Goal: Task Accomplishment & Management: Use online tool/utility

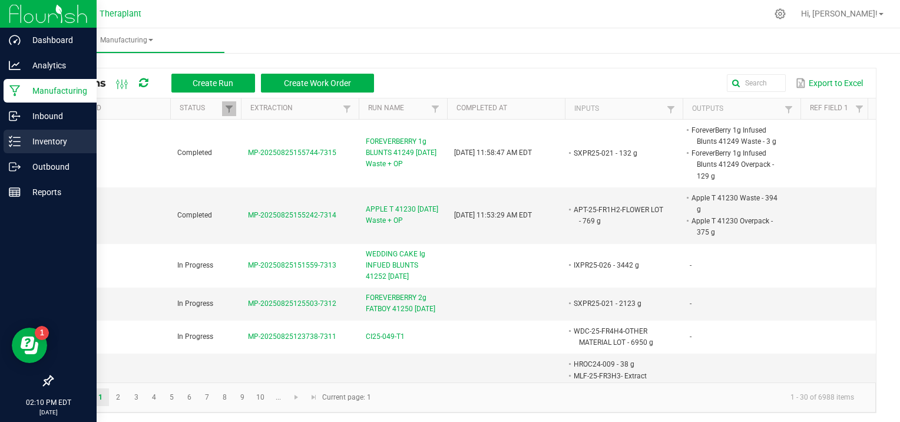
click at [42, 144] on p "Inventory" at bounding box center [56, 141] width 71 height 14
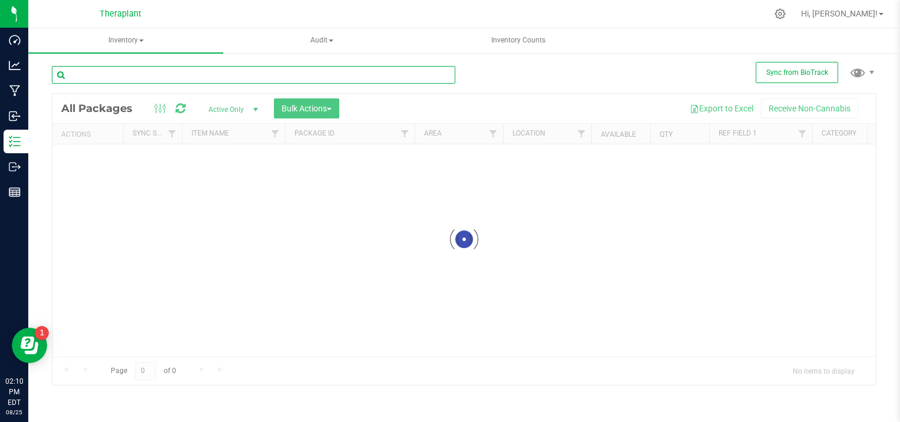
click at [111, 71] on input "text" at bounding box center [254, 75] width 404 height 18
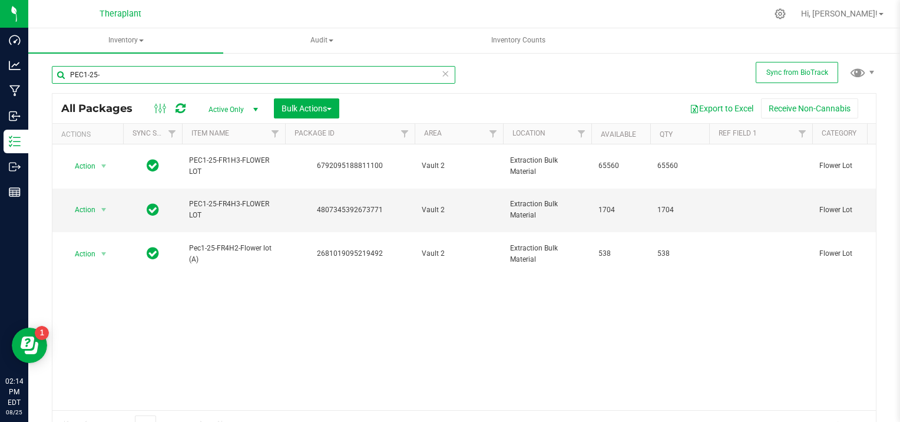
type input "PEC1-25-"
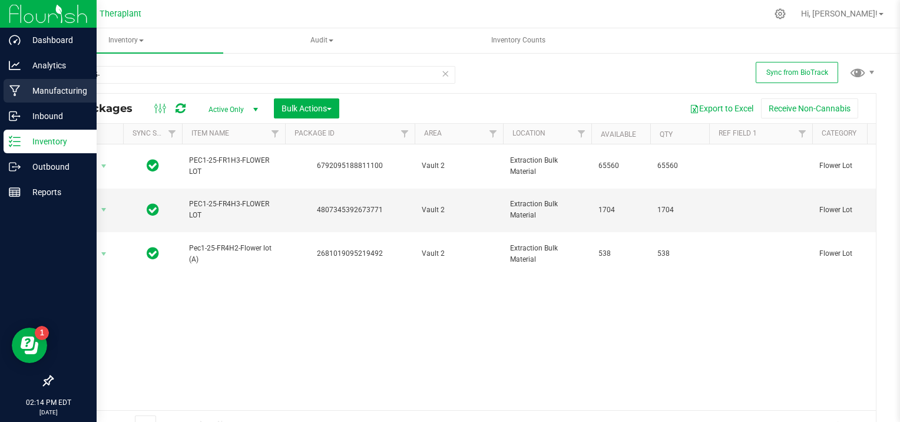
click at [42, 90] on p "Manufacturing" at bounding box center [56, 91] width 71 height 14
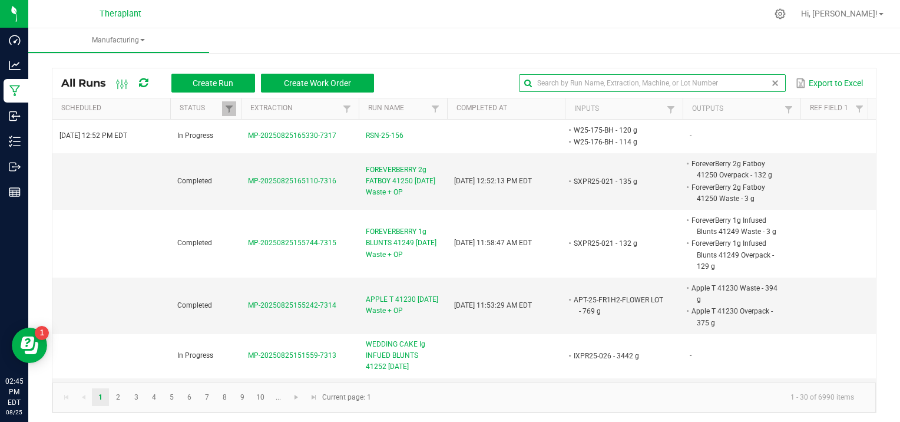
click at [761, 80] on global-search-input-ngx at bounding box center [652, 83] width 266 height 8
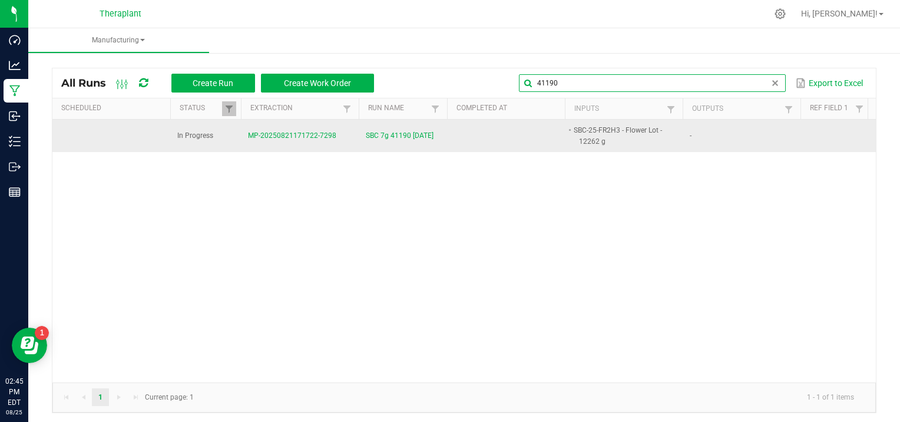
type input "41190"
click at [314, 134] on span "MP-20250821171722-7298" at bounding box center [292, 135] width 88 height 8
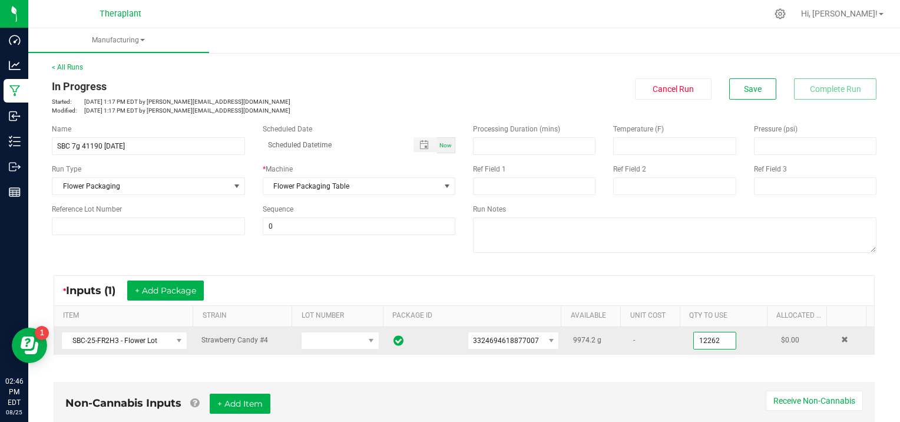
click at [710, 339] on input "12262" at bounding box center [715, 340] width 42 height 17
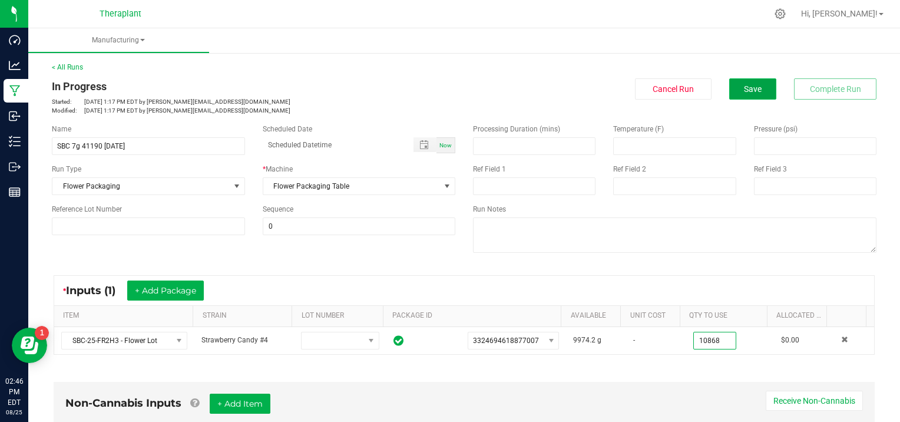
type input "10868.0000 g"
click at [744, 87] on span "Save" at bounding box center [753, 88] width 18 height 9
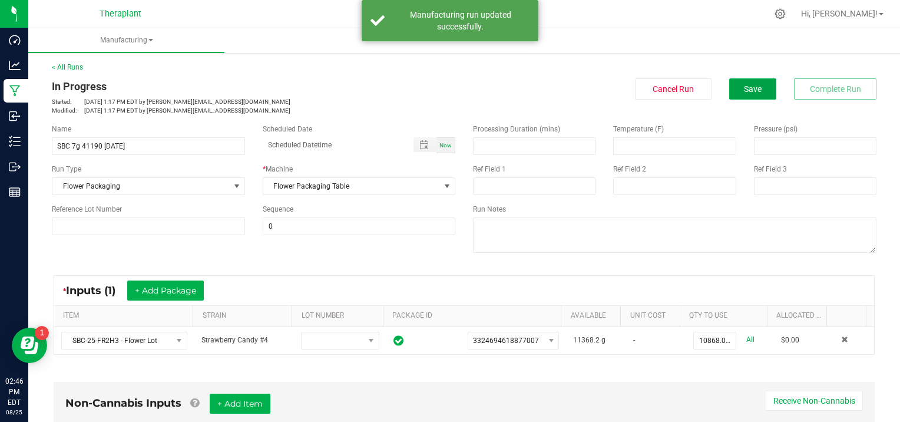
click at [744, 87] on span "Save" at bounding box center [753, 88] width 18 height 9
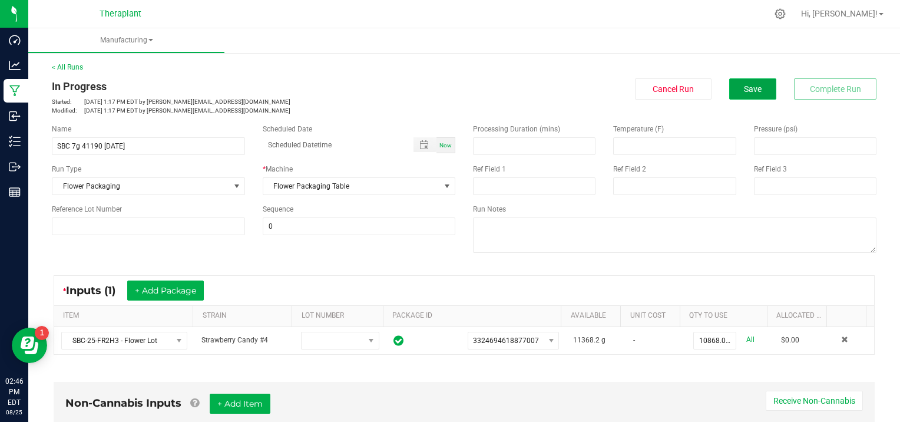
click at [748, 85] on span "Save" at bounding box center [753, 88] width 18 height 9
click at [730, 83] on button "Save" at bounding box center [753, 88] width 47 height 21
click at [730, 87] on button "Save" at bounding box center [753, 88] width 47 height 21
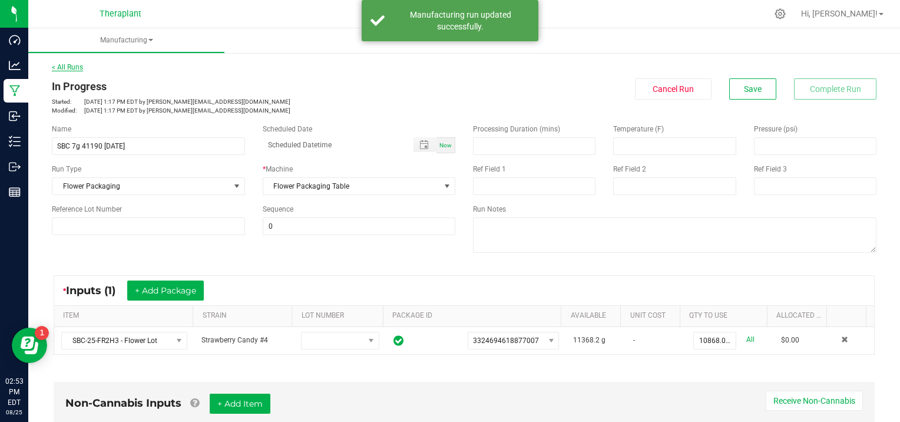
click at [64, 67] on link "< All Runs" at bounding box center [67, 67] width 31 height 8
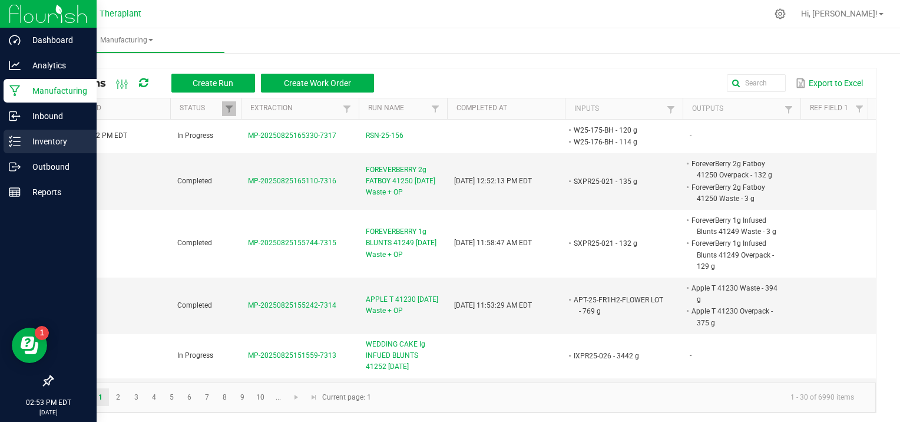
click at [19, 141] on icon at bounding box center [15, 142] width 12 height 12
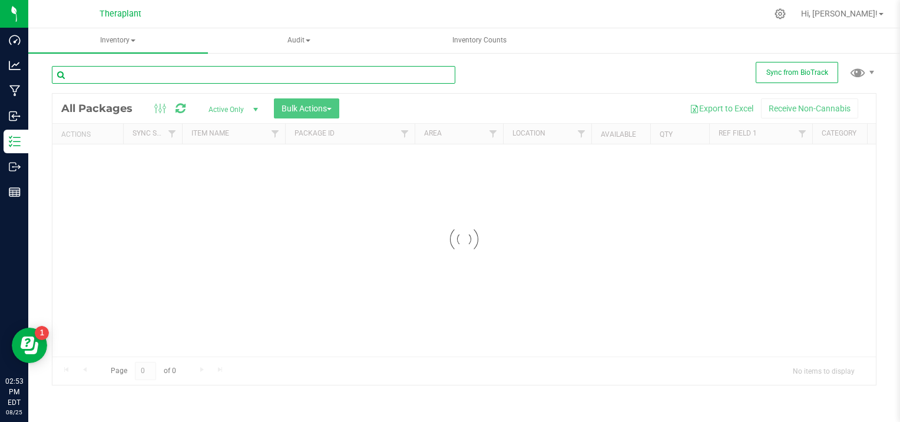
click at [139, 74] on div "Inventory All packages All inventory Waste log Create inventory Audit Inventory…" at bounding box center [464, 225] width 872 height 394
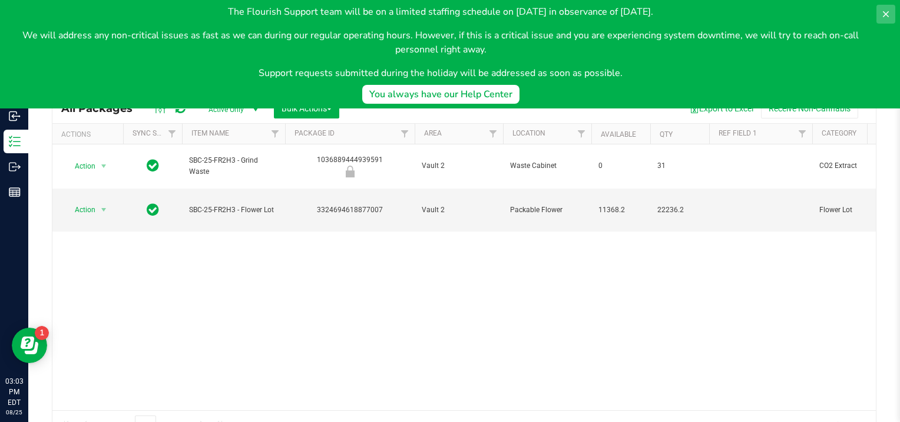
click at [885, 13] on icon at bounding box center [886, 14] width 6 height 6
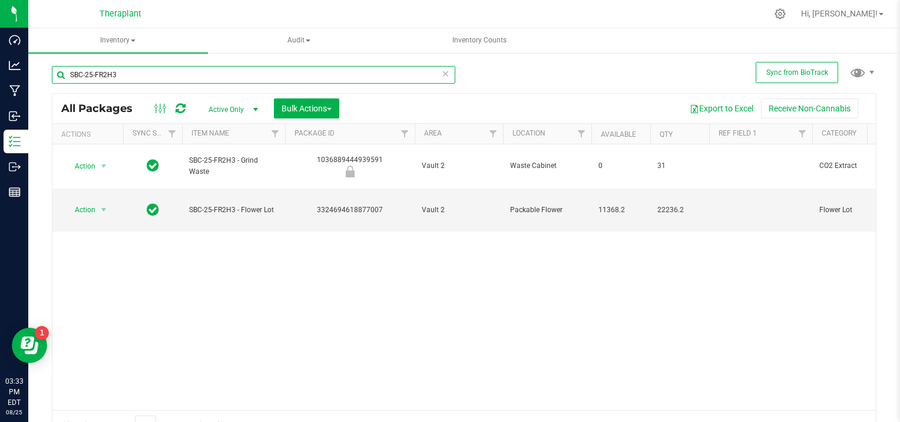
click at [135, 68] on input "SBC-25-FR2H3" at bounding box center [254, 75] width 404 height 18
type input "S"
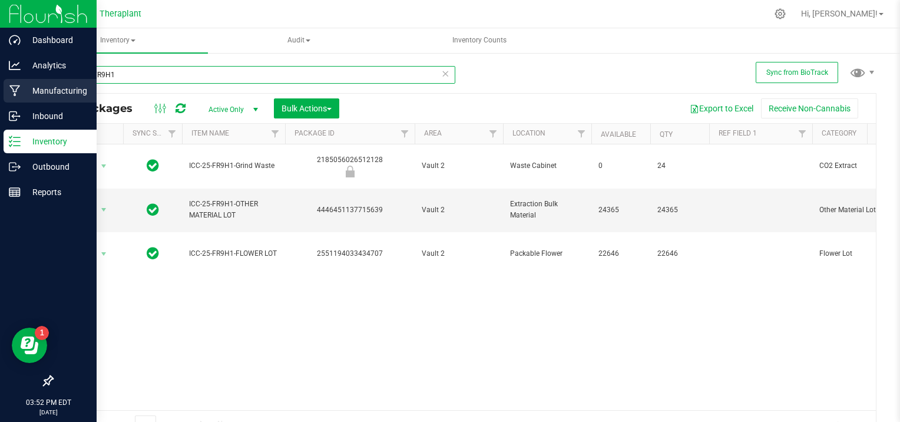
type input "ICC-25-FR9H1"
click at [63, 87] on p "Manufacturing" at bounding box center [56, 91] width 71 height 14
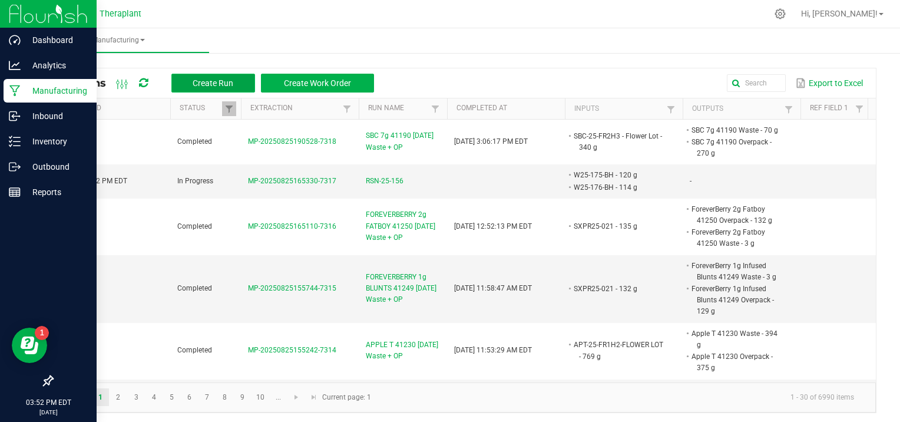
click at [200, 79] on span "Create Run" at bounding box center [213, 82] width 41 height 9
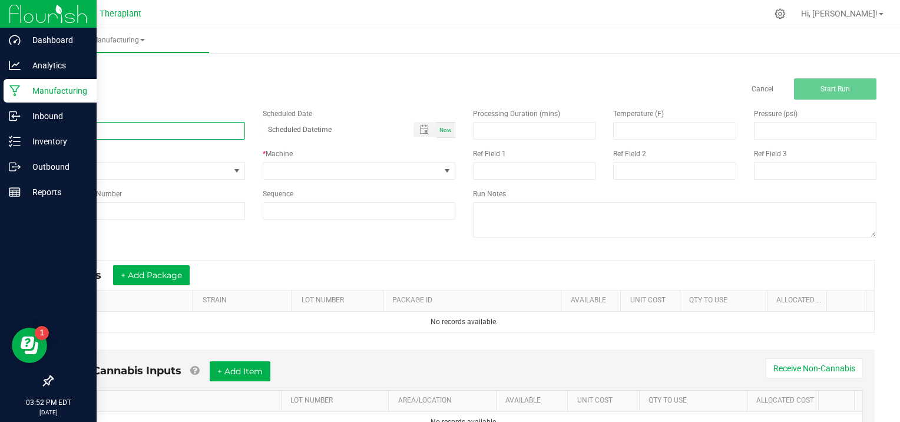
click at [114, 126] on input at bounding box center [148, 131] width 193 height 18
type input "ICECREAM CAKE 41161 [DATE]"
click at [234, 169] on span at bounding box center [236, 170] width 9 height 9
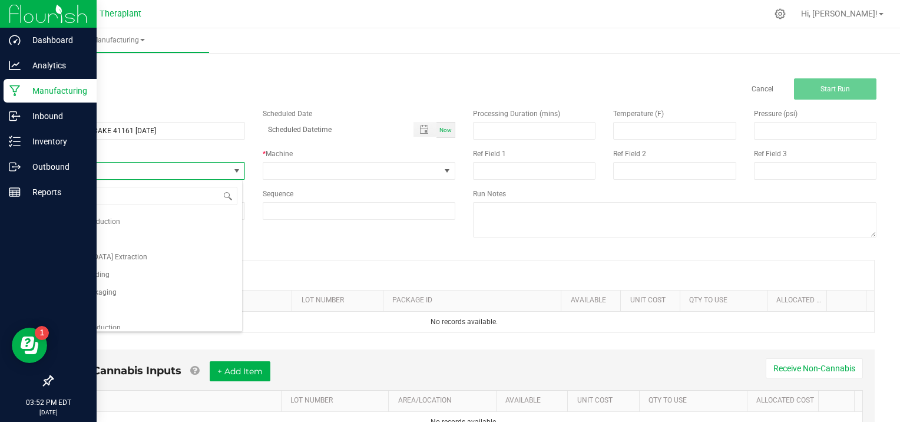
scroll to position [76, 0]
click at [91, 266] on span "Flower Packaging" at bounding box center [88, 268] width 57 height 12
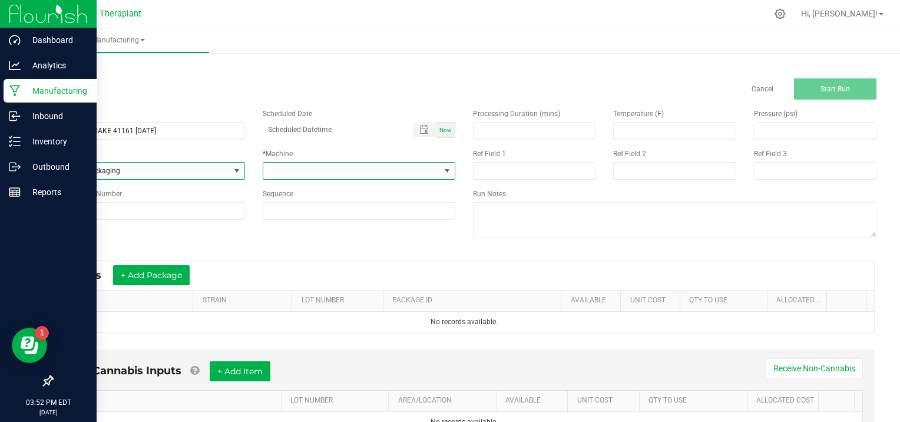
click at [446, 168] on span at bounding box center [447, 170] width 9 height 9
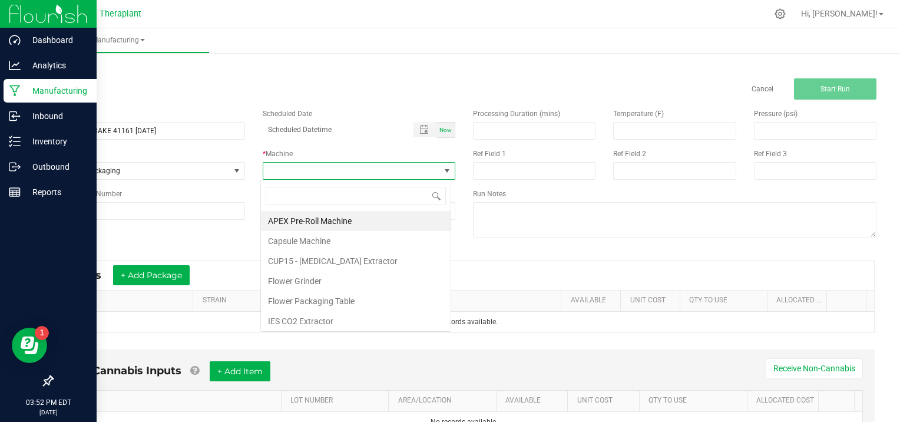
scroll to position [17, 190]
click at [351, 299] on li "Flower Packaging Table" at bounding box center [356, 301] width 190 height 20
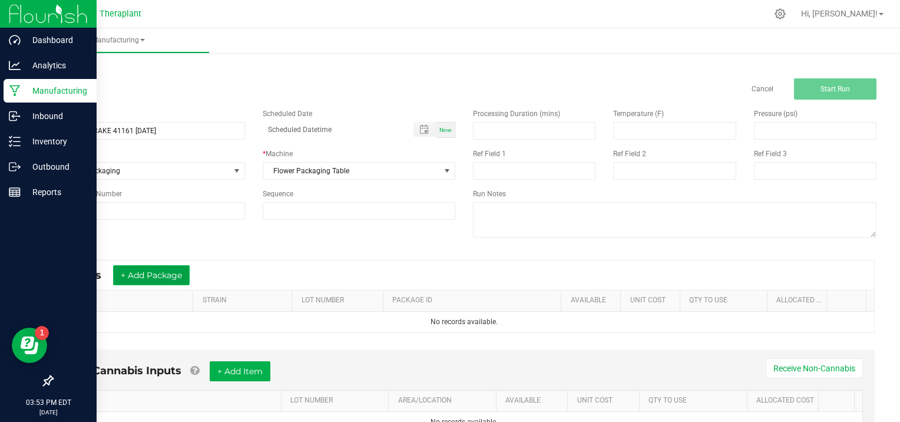
click at [156, 271] on button "+ Add Package" at bounding box center [151, 275] width 77 height 20
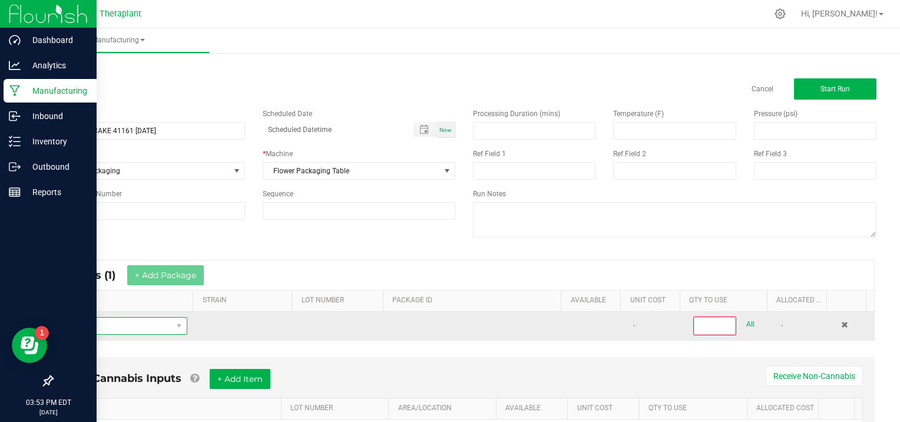
click at [77, 326] on span "NO DATA FOUND" at bounding box center [117, 326] width 110 height 17
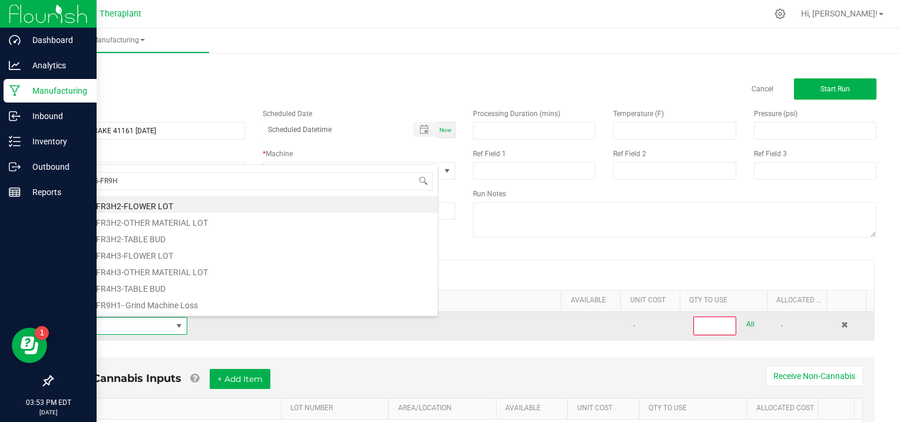
type input "ICC-25-FR9H1"
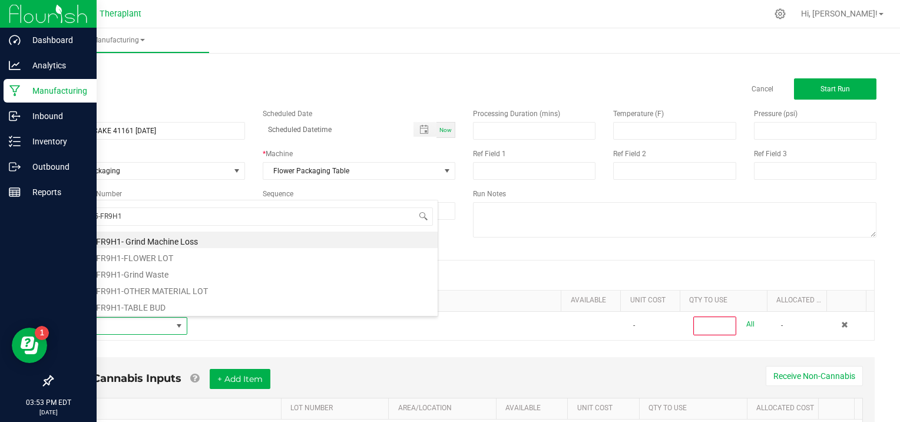
click at [170, 252] on li "ICC-25-FR9H1-FLOWER LOT" at bounding box center [250, 256] width 376 height 17
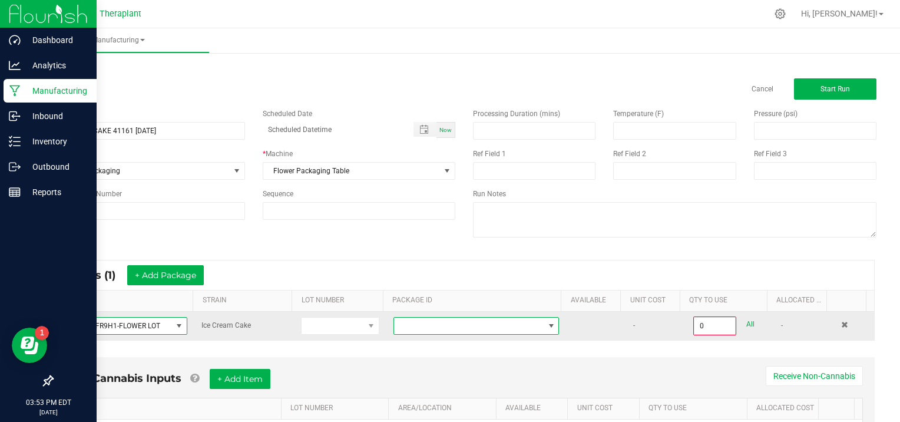
click at [547, 322] on span at bounding box center [551, 325] width 9 height 9
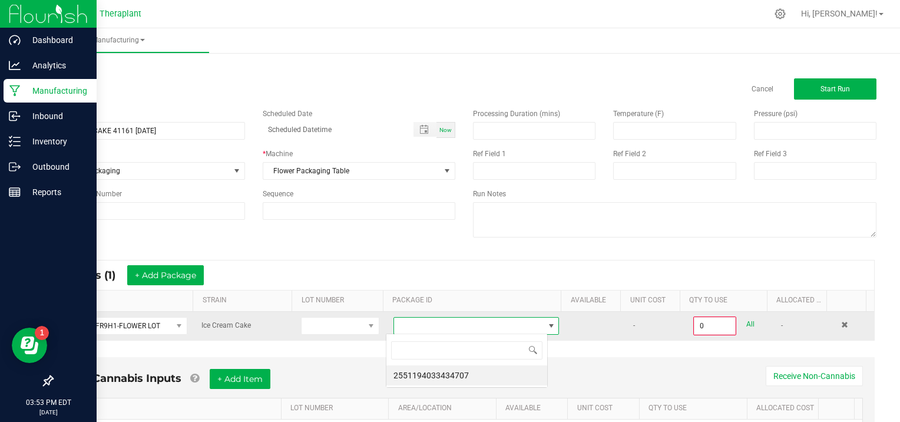
scroll to position [17, 161]
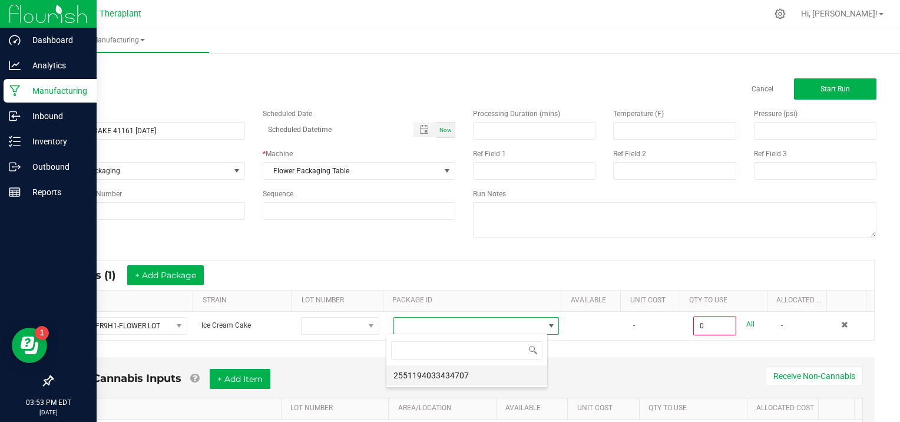
click at [487, 377] on li "2551194033434707" at bounding box center [467, 375] width 161 height 20
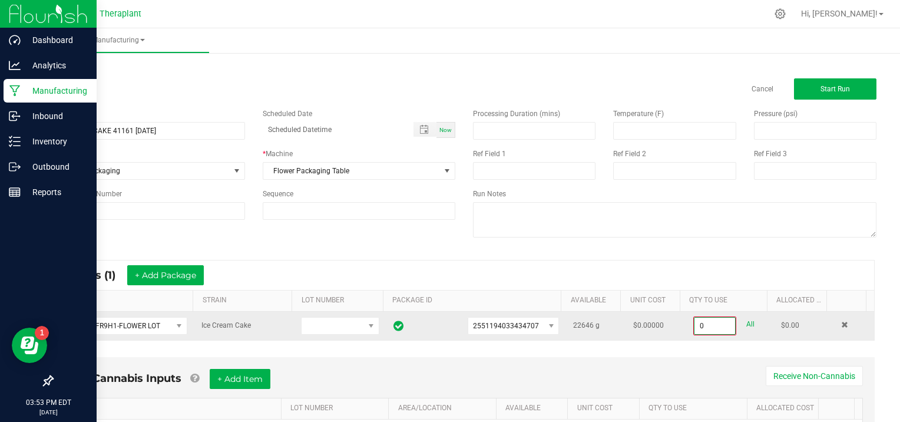
click at [717, 323] on input "0" at bounding box center [715, 326] width 41 height 17
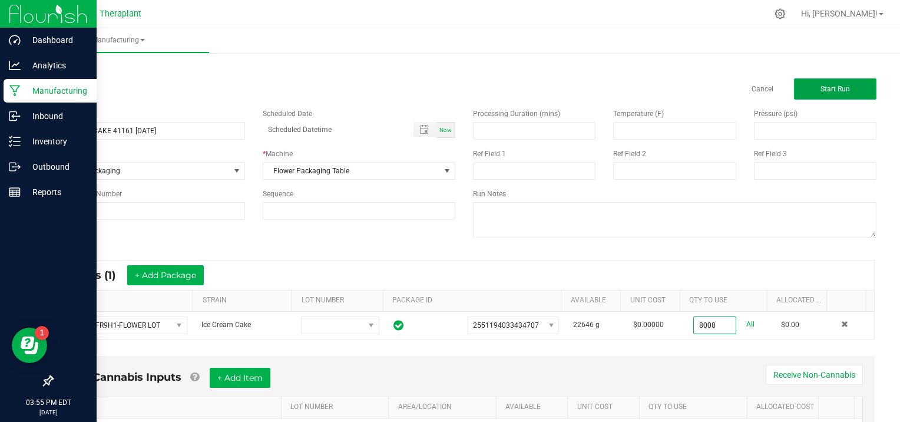
type input "8008.0000 g"
click at [832, 83] on button "Start Run" at bounding box center [835, 88] width 83 height 21
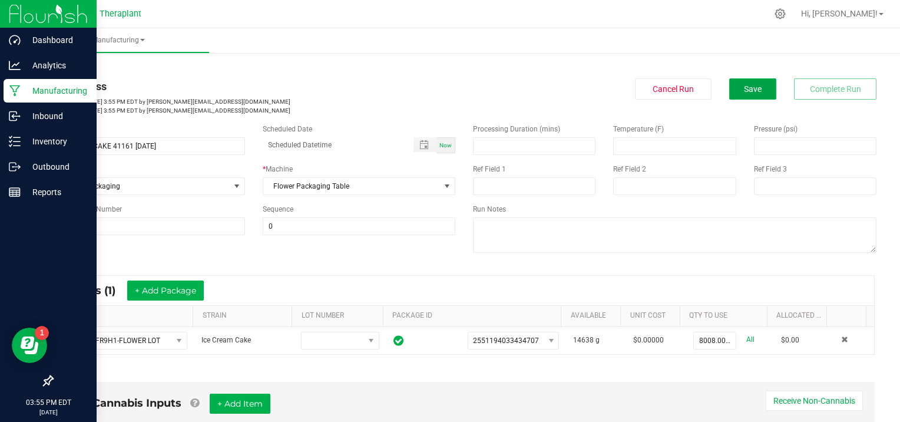
click at [749, 91] on span "Save" at bounding box center [753, 88] width 18 height 9
click at [746, 90] on span "Save" at bounding box center [753, 88] width 18 height 9
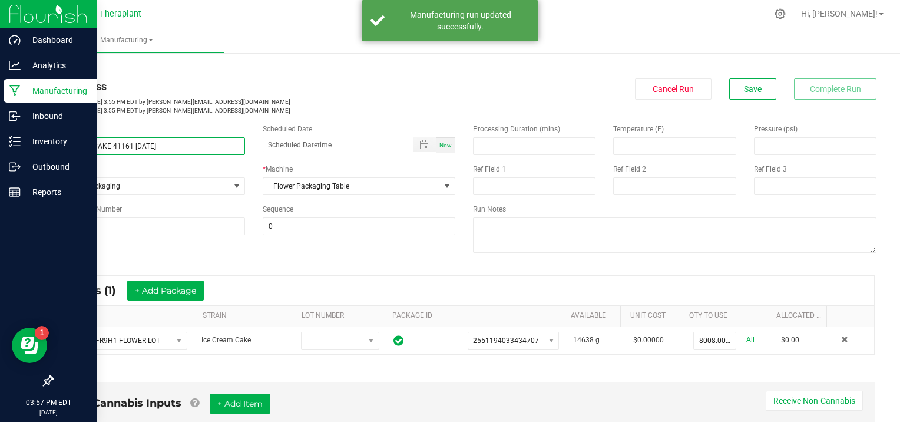
click at [66, 144] on input "ICECREAM CAKE 41161 [DATE]" at bounding box center [148, 146] width 193 height 18
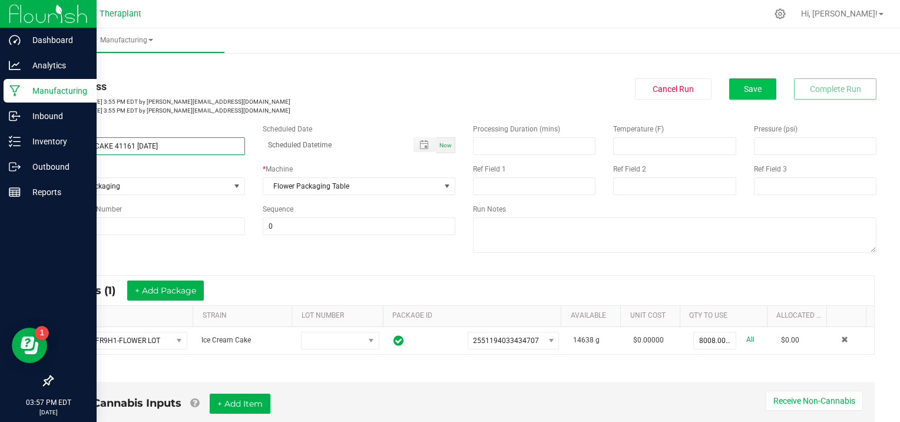
type input "ICE CREAM CAKE 41161 [DATE]"
click at [750, 93] on span "Save" at bounding box center [753, 88] width 18 height 9
click at [638, 401] on div "Non-Cannabis Inputs + Add Item Receive Non-Cannabis" at bounding box center [464, 408] width 798 height 29
click at [744, 85] on span "Save" at bounding box center [753, 88] width 18 height 9
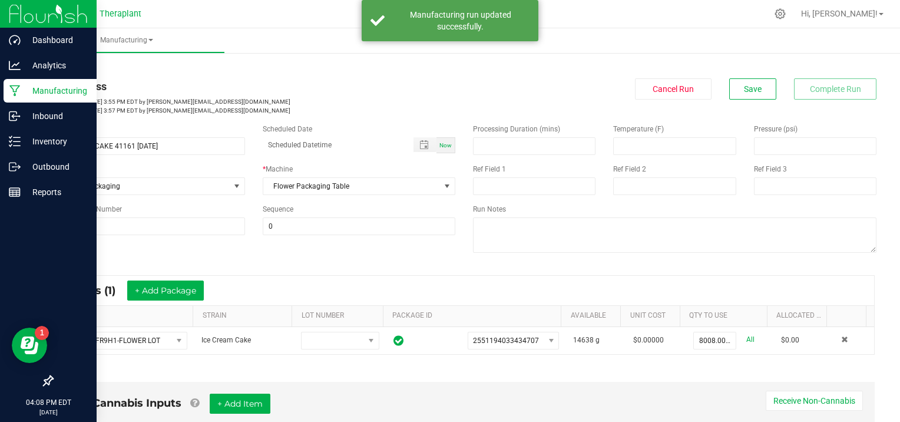
click at [73, 67] on link "< All Runs" at bounding box center [67, 67] width 31 height 8
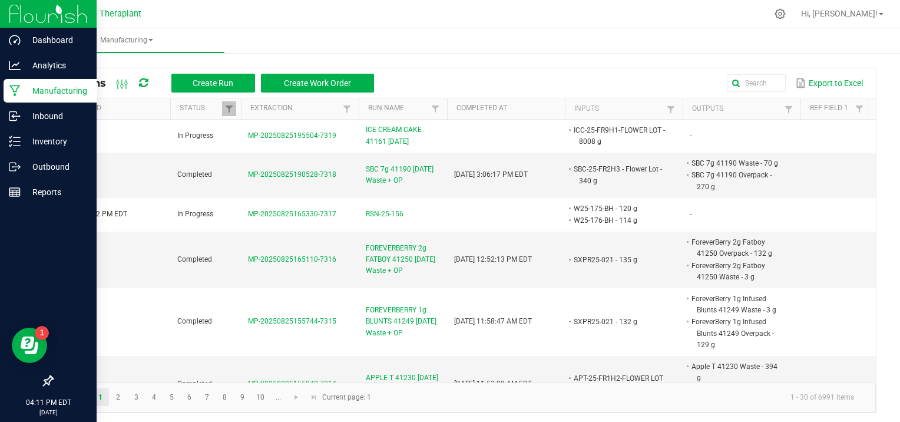
click at [580, 405] on kendo-pager-info "1 - 30 of 6991 items" at bounding box center [621, 397] width 486 height 19
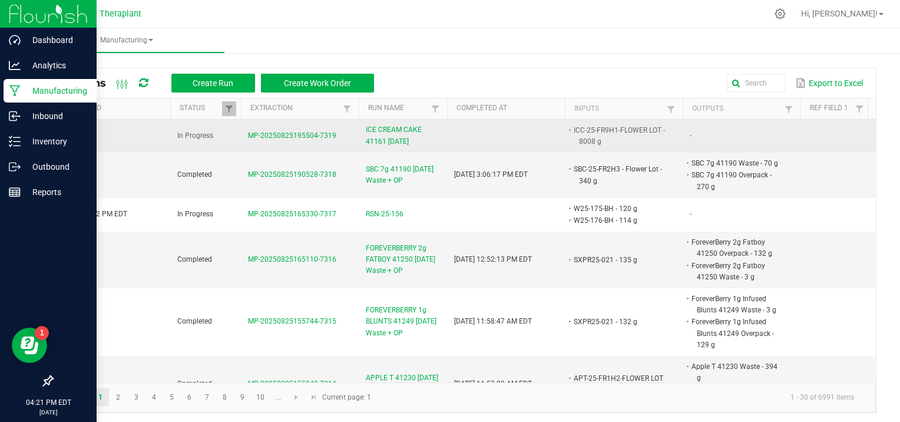
click at [273, 132] on span "MP-20250825195504-7319" at bounding box center [292, 135] width 88 height 8
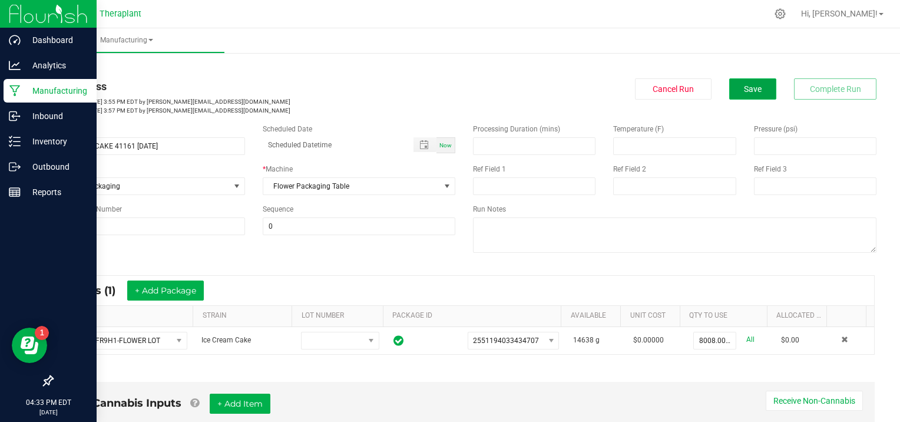
click at [744, 84] on span "Save" at bounding box center [753, 88] width 18 height 9
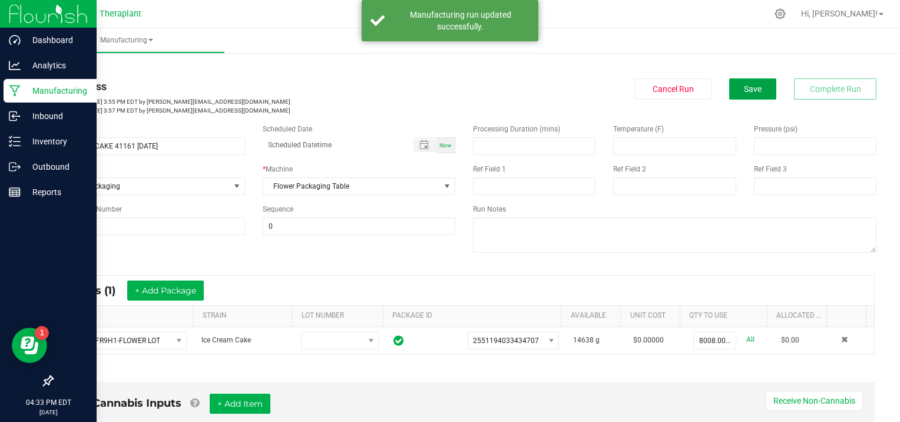
click at [744, 84] on span "Save" at bounding box center [753, 88] width 18 height 9
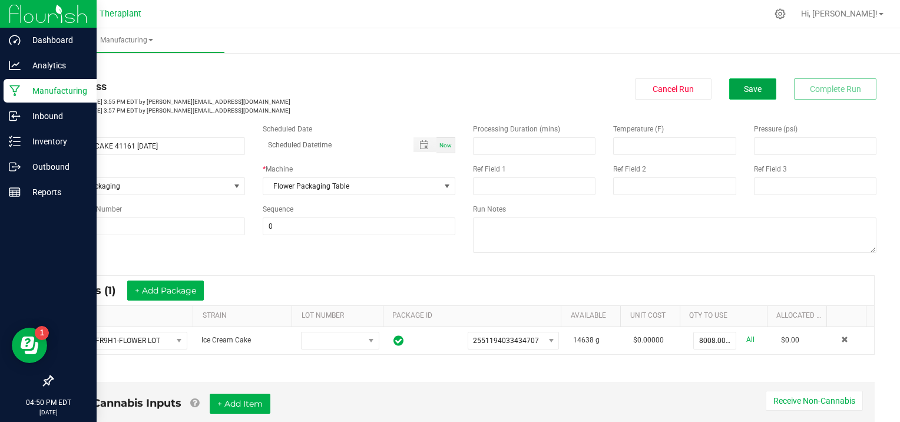
click at [744, 87] on span "Save" at bounding box center [753, 88] width 18 height 9
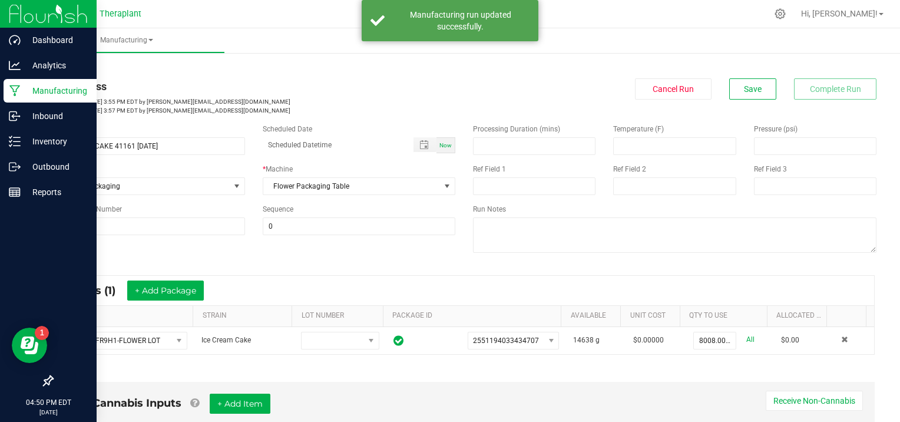
click at [75, 68] on link "< All Runs" at bounding box center [67, 67] width 31 height 8
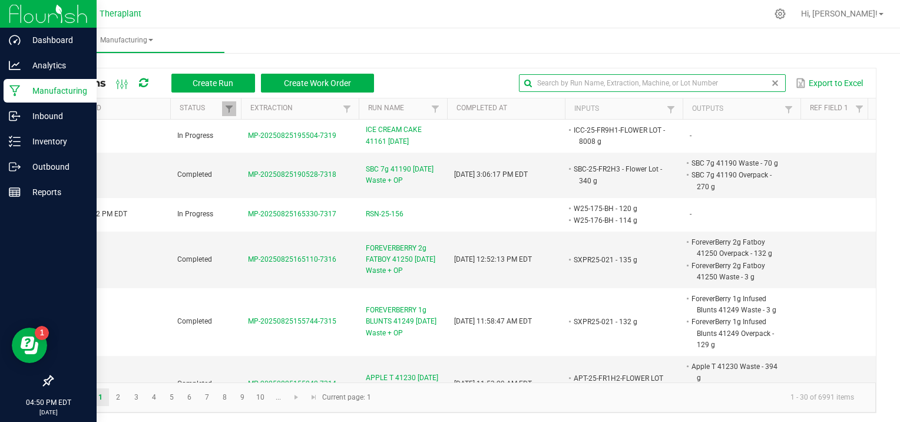
click at [748, 83] on input "text" at bounding box center [652, 83] width 266 height 18
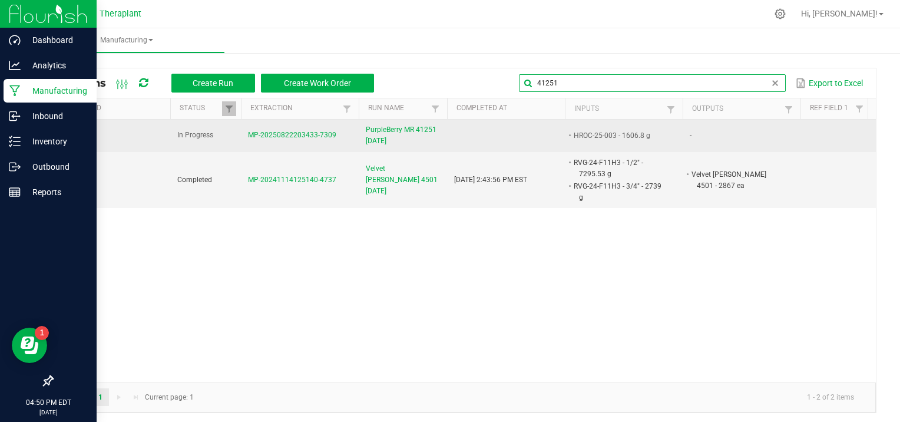
type input "41251"
click at [275, 137] on span "MP-20250822203433-7309" at bounding box center [292, 135] width 88 height 8
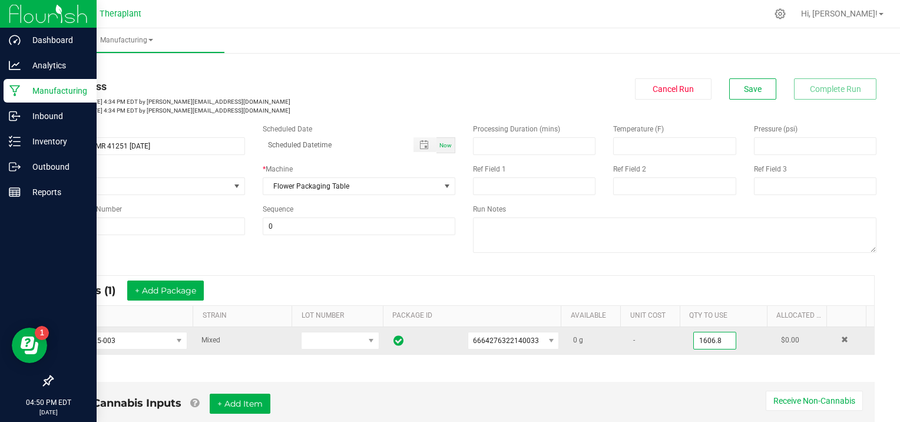
click at [715, 339] on input "1606.8" at bounding box center [715, 340] width 42 height 17
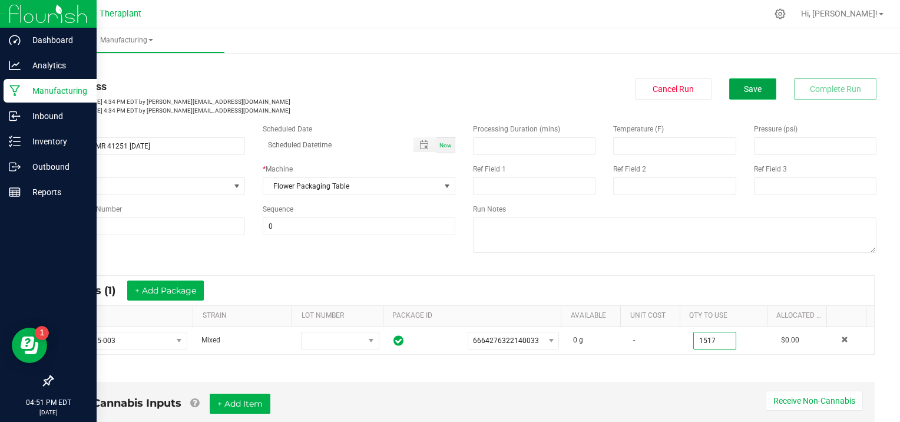
type input "1517.0000 g"
click at [746, 90] on span "Save" at bounding box center [753, 88] width 18 height 9
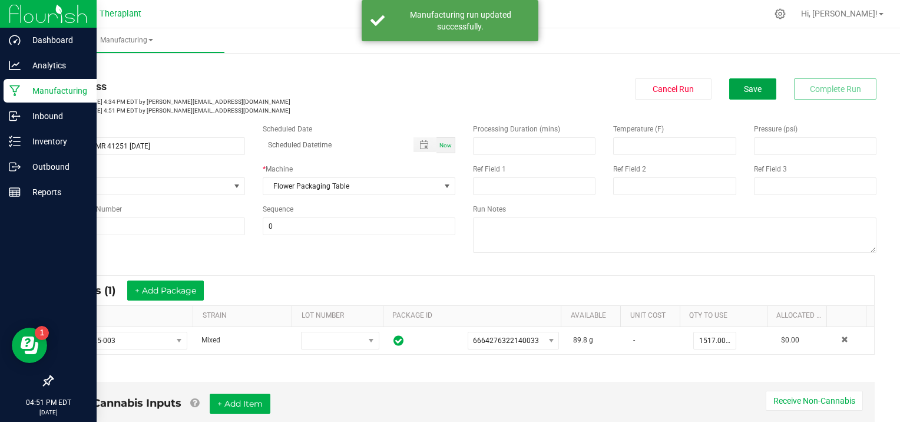
click at [746, 90] on span "Save" at bounding box center [753, 88] width 18 height 9
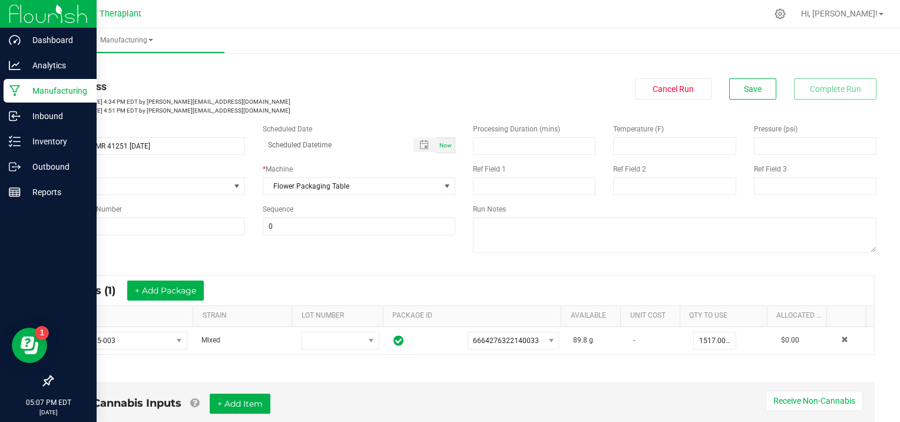
click at [613, 397] on div "Non-Cannabis Inputs + Add Item Receive Non-Cannabis" at bounding box center [464, 408] width 798 height 29
